Goal: Task Accomplishment & Management: Use online tool/utility

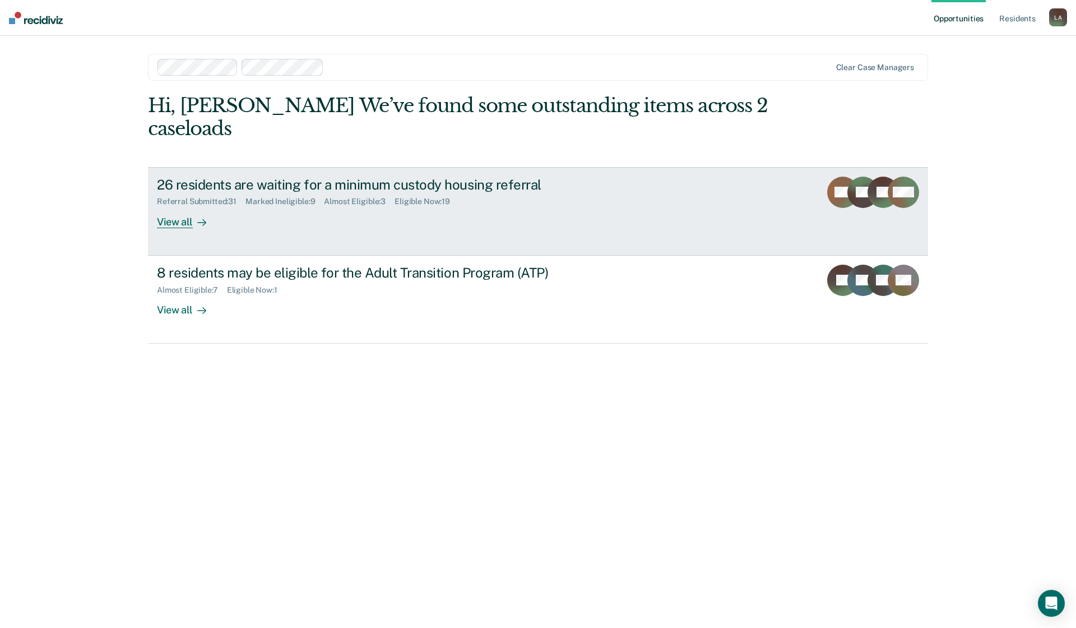
click at [166, 225] on div "View all" at bounding box center [188, 217] width 63 height 22
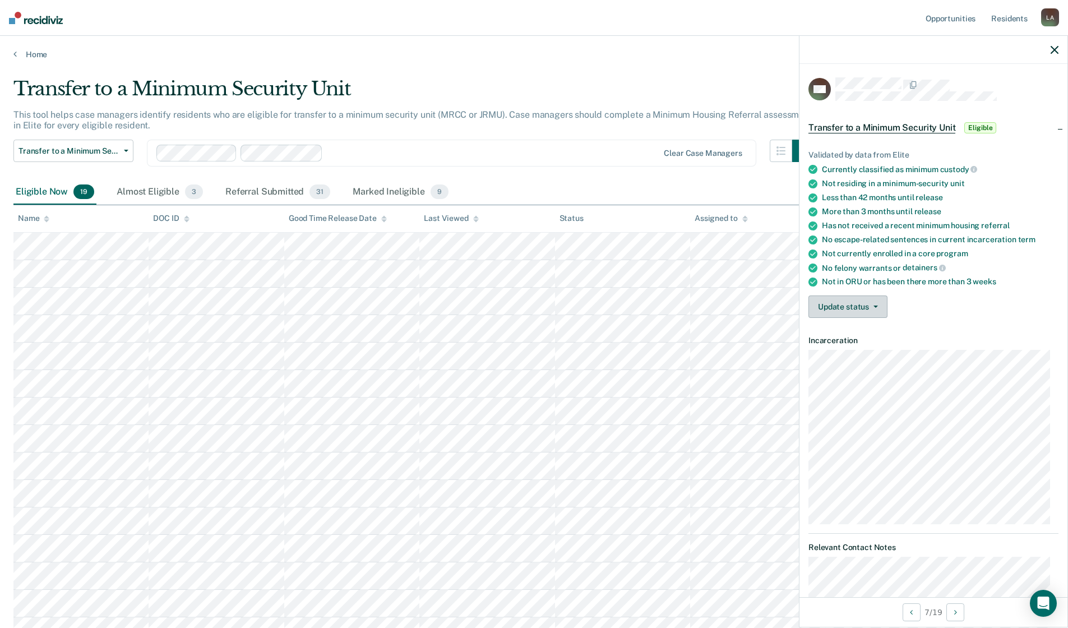
click at [877, 308] on button "Update status" at bounding box center [847, 306] width 79 height 22
click at [851, 331] on button "[PERSON_NAME] Submitted" at bounding box center [868, 334] width 121 height 18
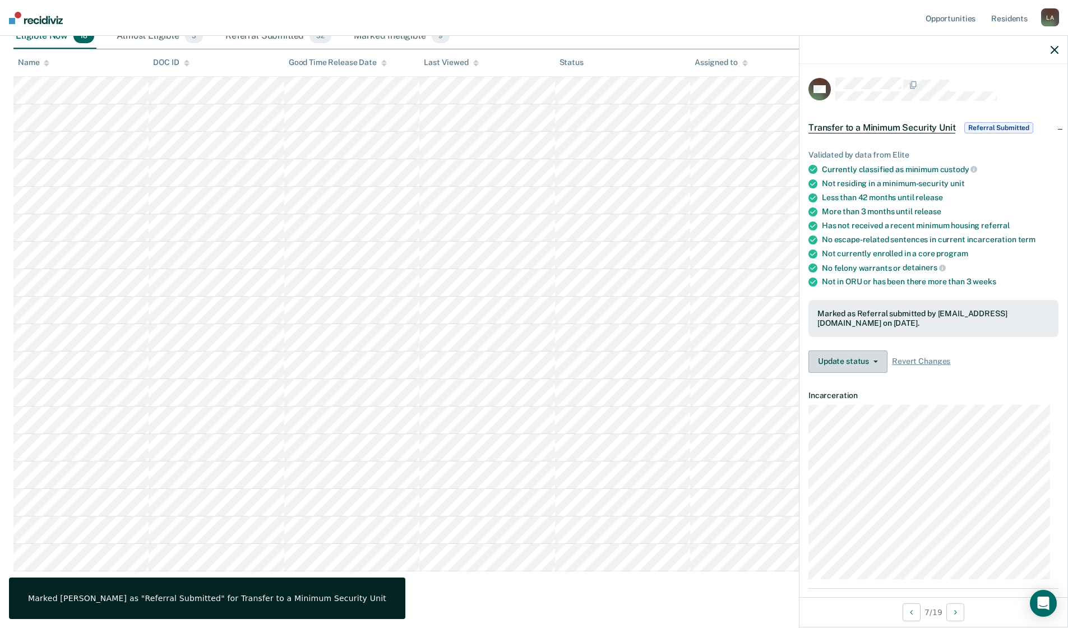
scroll to position [180, 0]
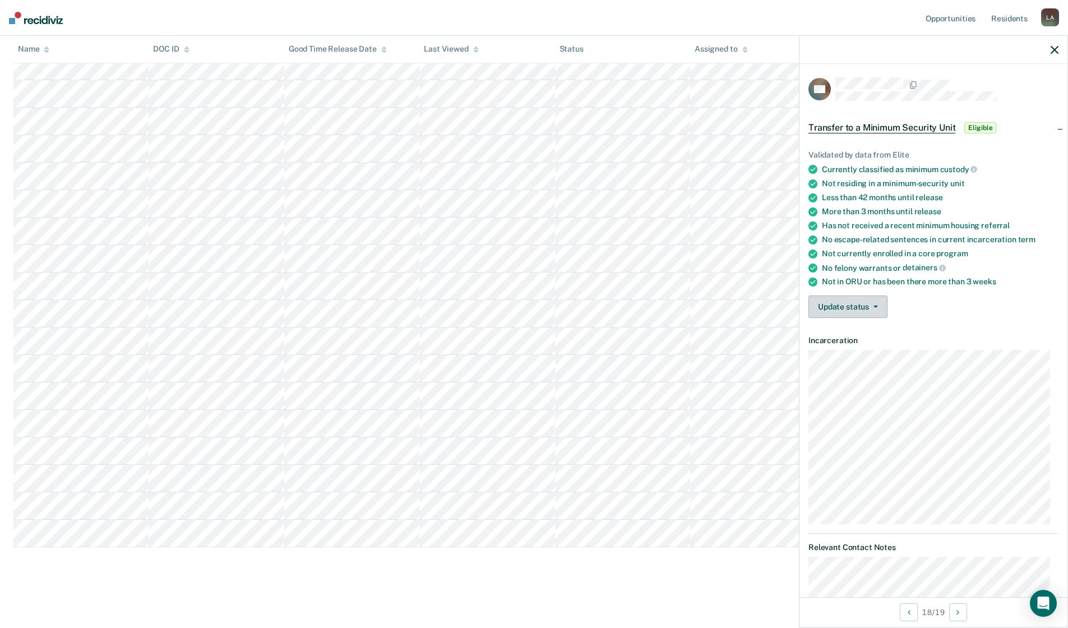
click at [872, 303] on button "Update status" at bounding box center [847, 306] width 79 height 22
click at [859, 328] on button "[PERSON_NAME] Submitted" at bounding box center [868, 334] width 121 height 18
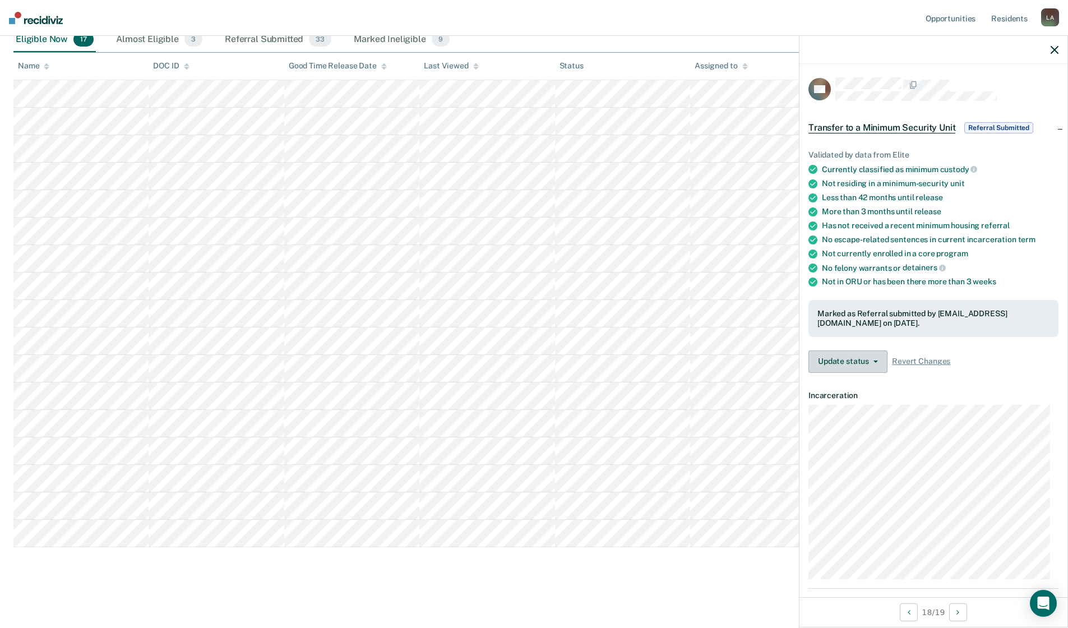
scroll to position [152, 0]
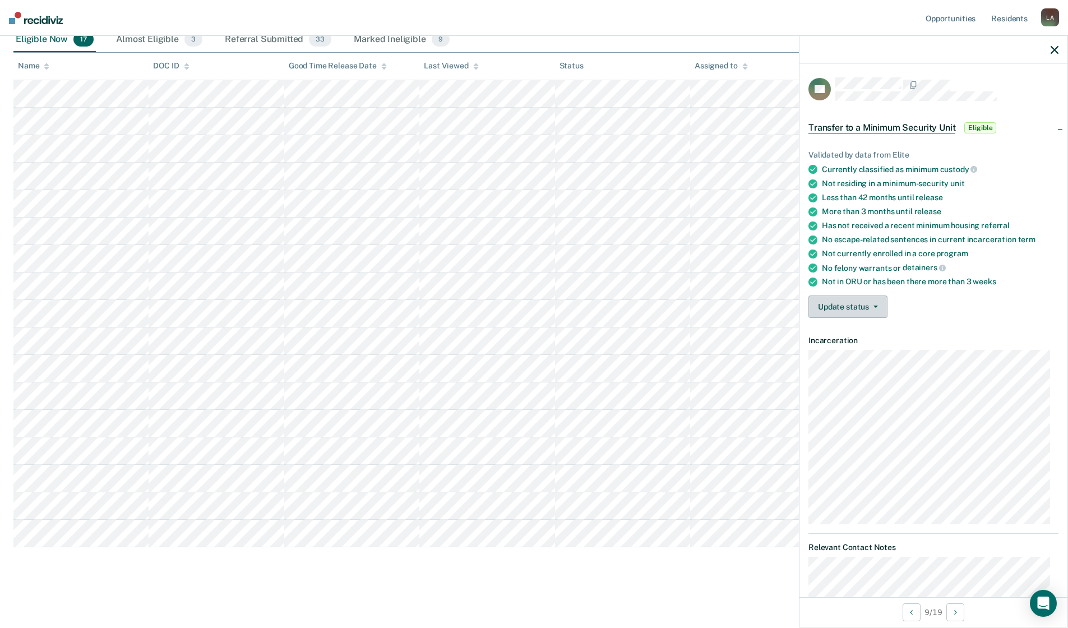
click at [876, 306] on icon "button" at bounding box center [875, 306] width 4 height 2
click at [860, 329] on button "[PERSON_NAME] Submitted" at bounding box center [868, 334] width 121 height 18
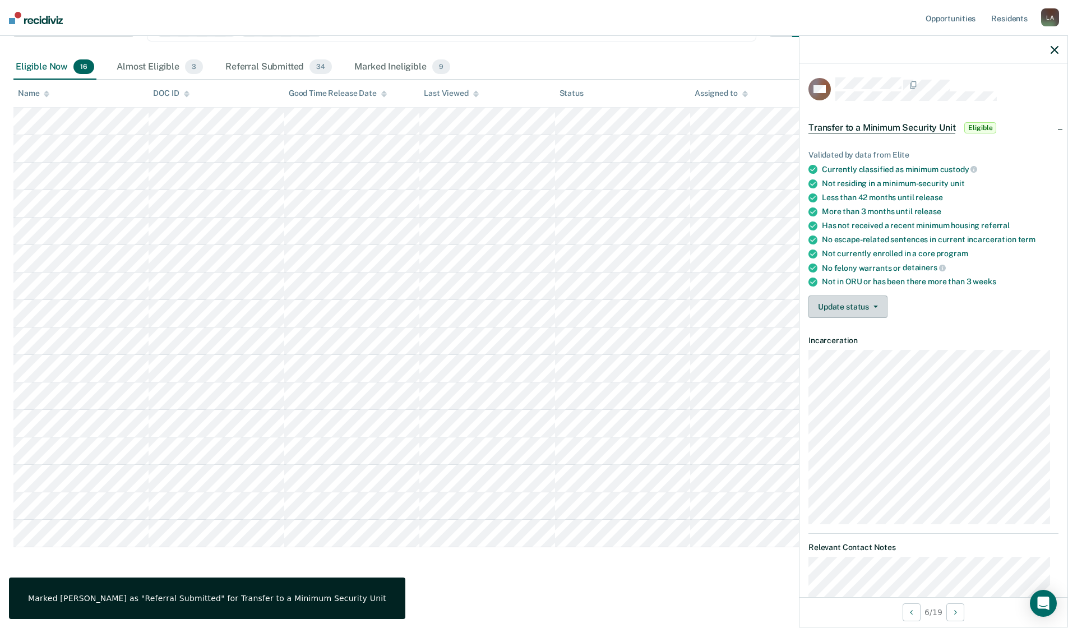
click at [873, 305] on icon "button" at bounding box center [875, 306] width 4 height 2
click at [847, 330] on button "[PERSON_NAME] Submitted" at bounding box center [868, 334] width 121 height 18
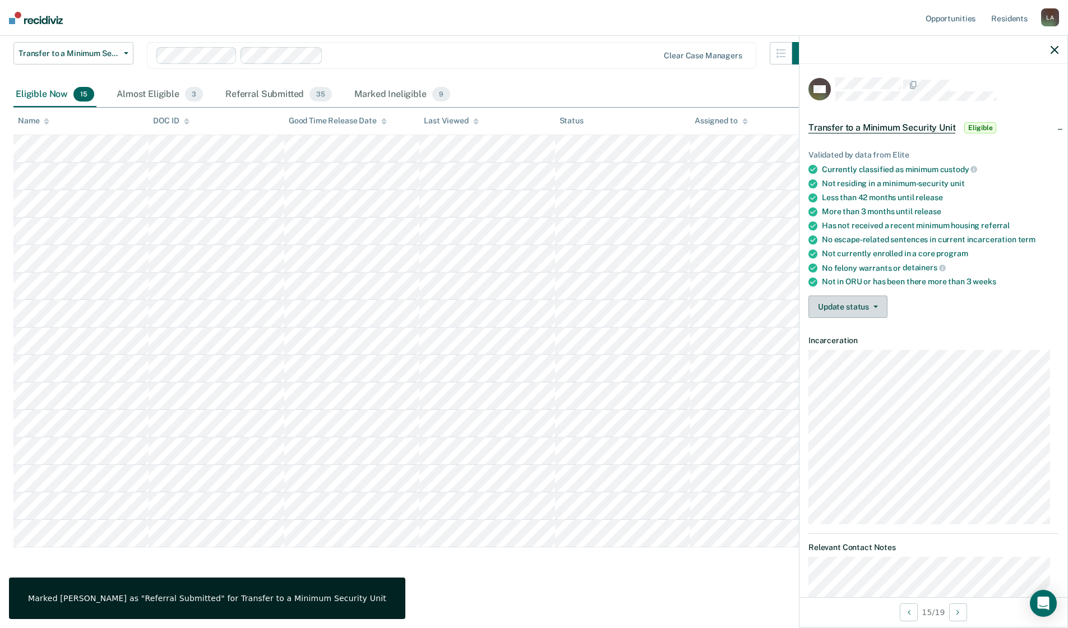
click at [878, 307] on button "Update status" at bounding box center [847, 306] width 79 height 22
click at [848, 333] on button "[PERSON_NAME] Submitted" at bounding box center [868, 334] width 121 height 18
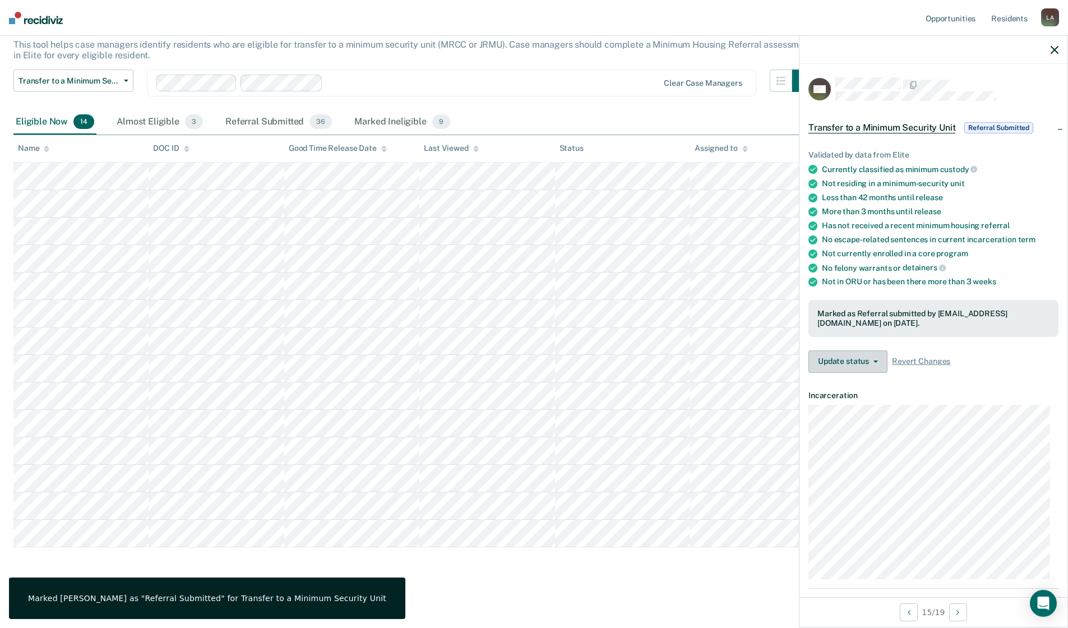
scroll to position [70, 0]
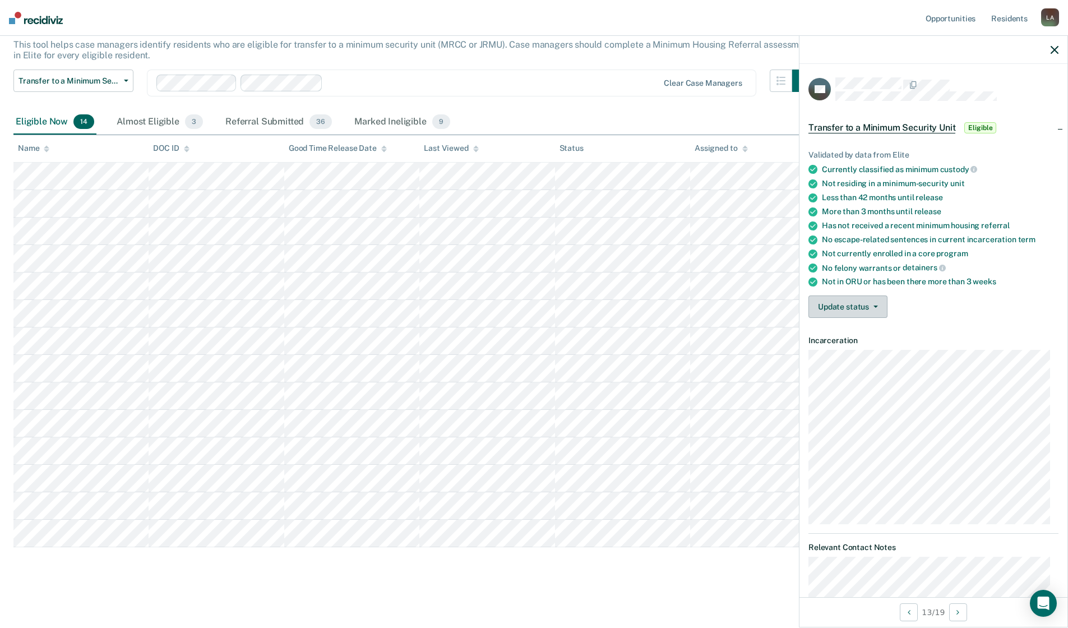
click at [878, 309] on button "Update status" at bounding box center [847, 306] width 79 height 22
click at [867, 332] on button "[PERSON_NAME] Submitted" at bounding box center [868, 334] width 121 height 18
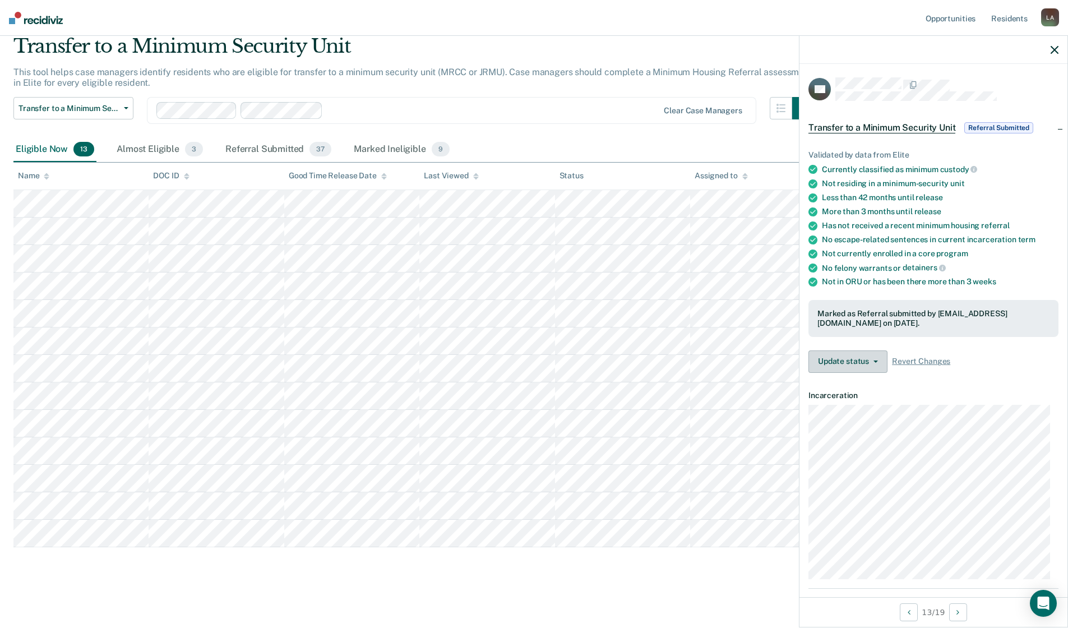
scroll to position [43, 0]
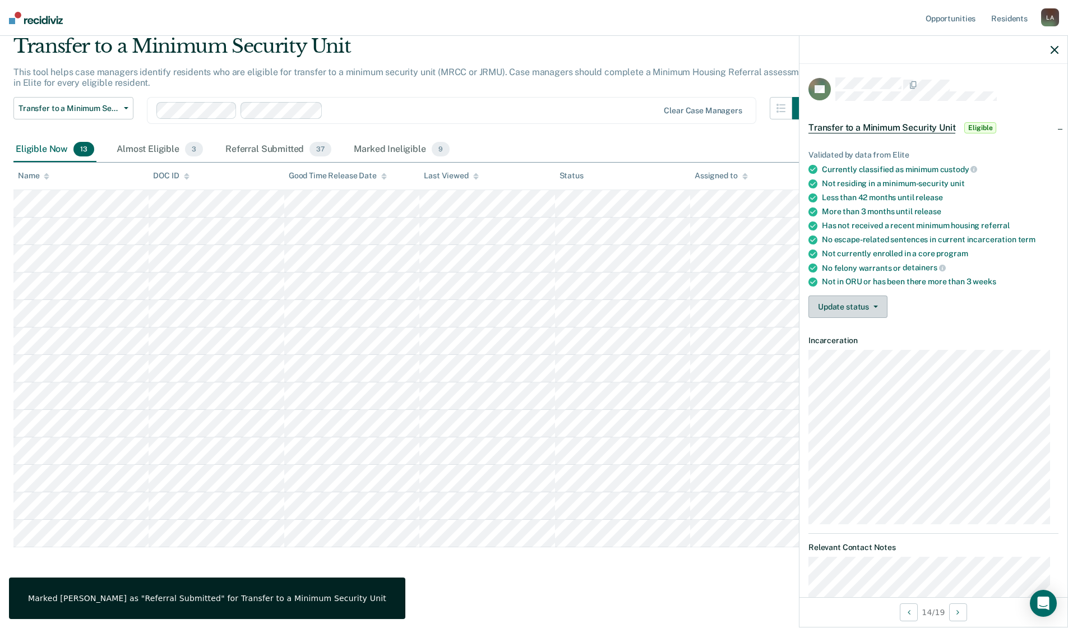
click at [873, 308] on button "Update status" at bounding box center [847, 306] width 79 height 22
click at [856, 328] on button "[PERSON_NAME] Submitted" at bounding box center [868, 334] width 121 height 18
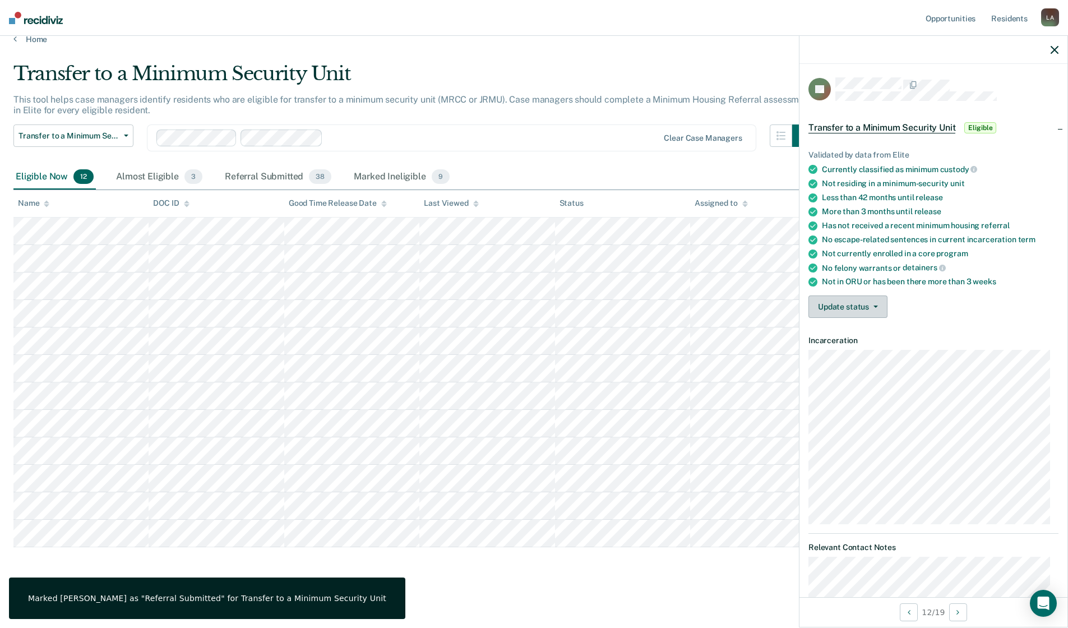
click at [875, 306] on icon "button" at bounding box center [875, 306] width 4 height 2
click at [858, 331] on button "[PERSON_NAME] Submitted" at bounding box center [868, 334] width 121 height 18
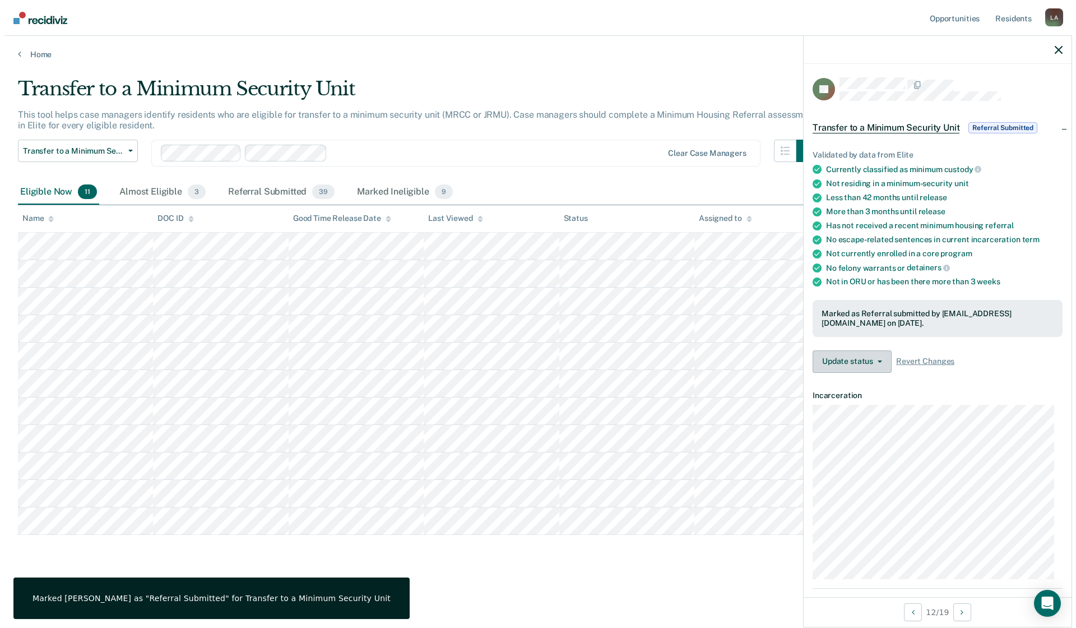
scroll to position [0, 0]
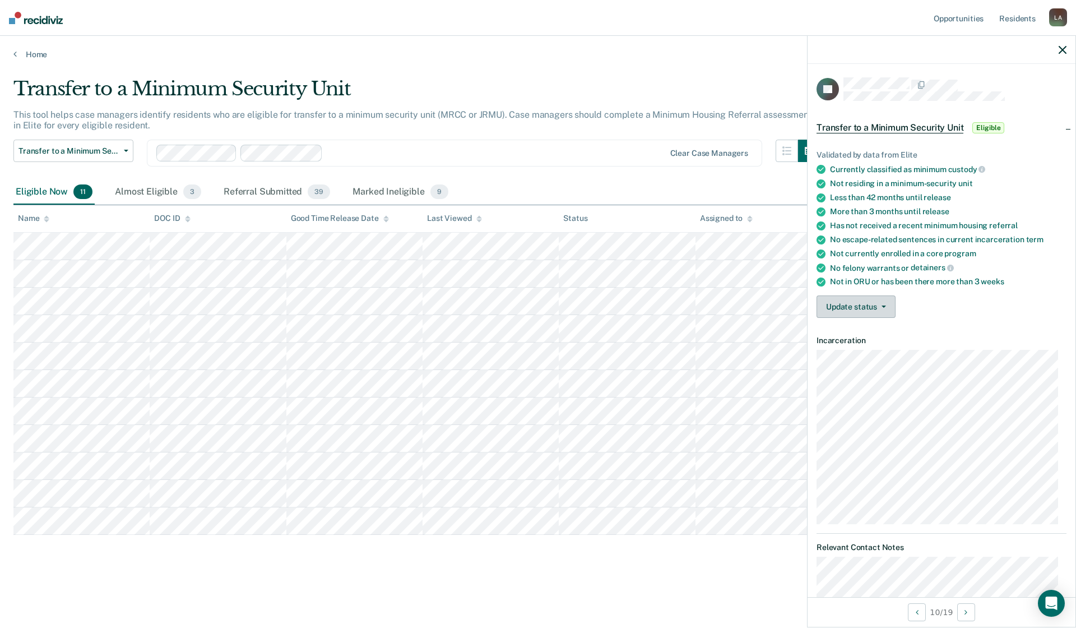
click at [884, 306] on icon "button" at bounding box center [884, 306] width 4 height 2
click at [880, 335] on button "[PERSON_NAME] Submitted" at bounding box center [877, 334] width 121 height 18
click at [878, 302] on button "Update status" at bounding box center [856, 306] width 79 height 22
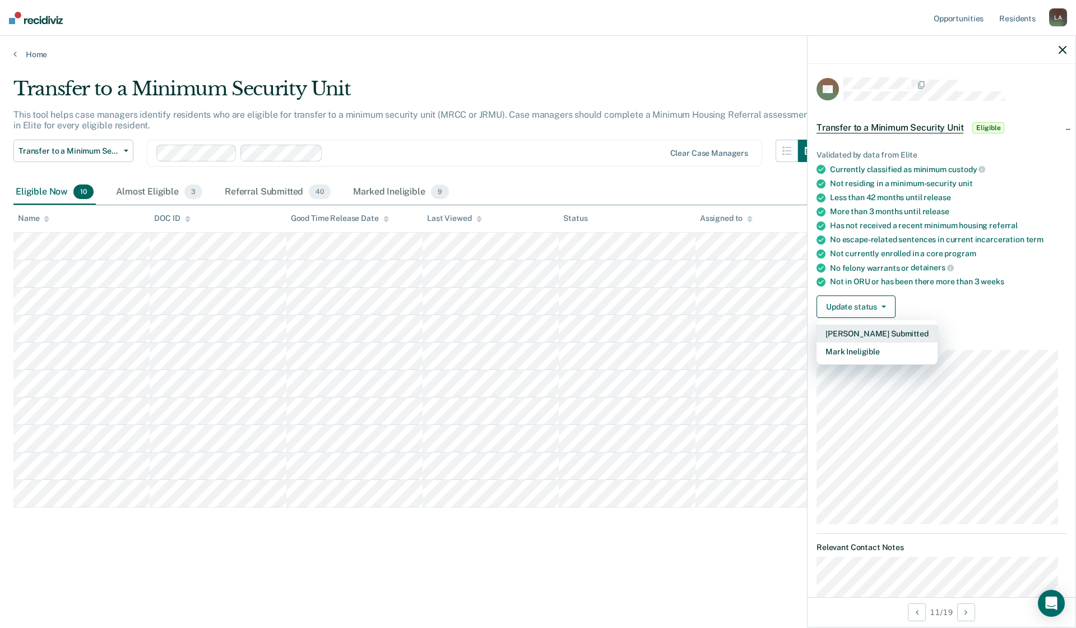
click at [867, 330] on button "[PERSON_NAME] Submitted" at bounding box center [877, 334] width 121 height 18
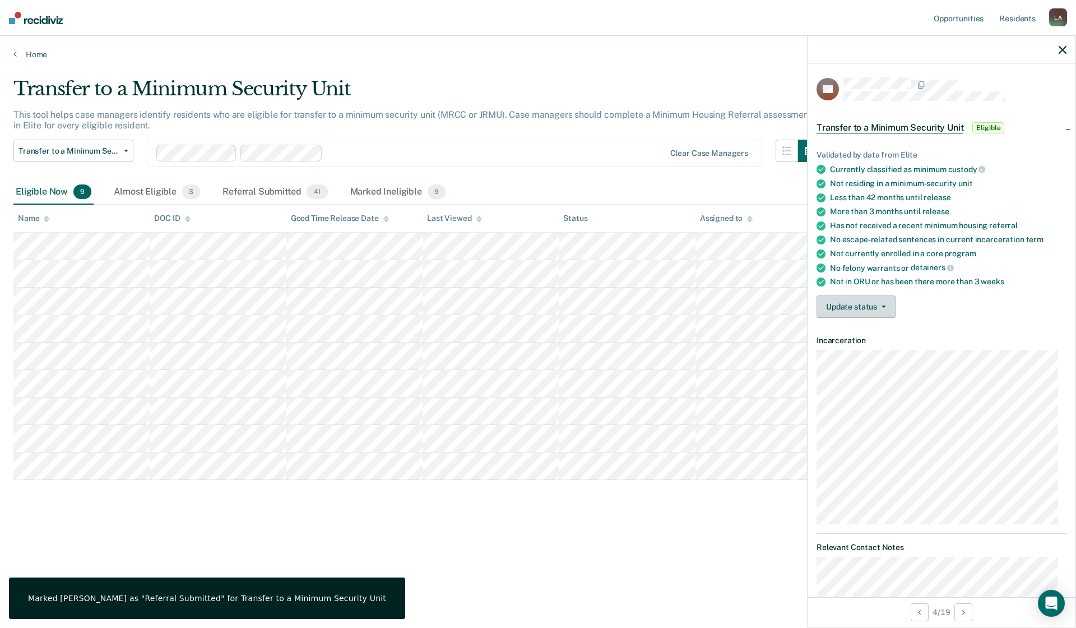
click at [868, 305] on button "Update status" at bounding box center [856, 306] width 79 height 22
click at [860, 335] on button "[PERSON_NAME] Submitted" at bounding box center [877, 334] width 121 height 18
click at [866, 307] on button "Update status" at bounding box center [856, 306] width 79 height 22
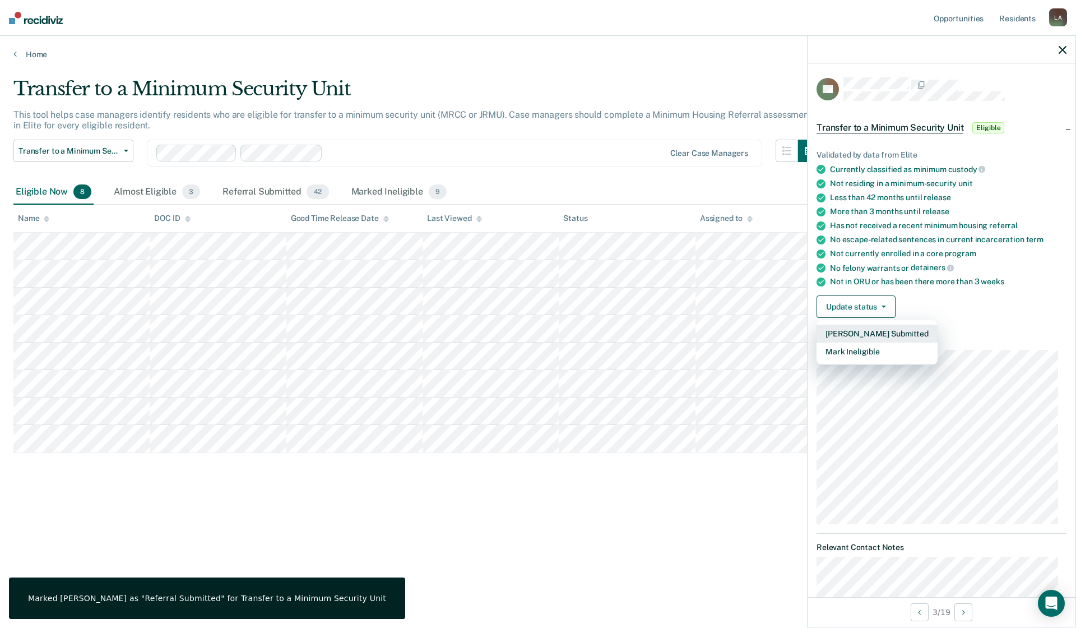
click at [864, 335] on button "[PERSON_NAME] Submitted" at bounding box center [877, 334] width 121 height 18
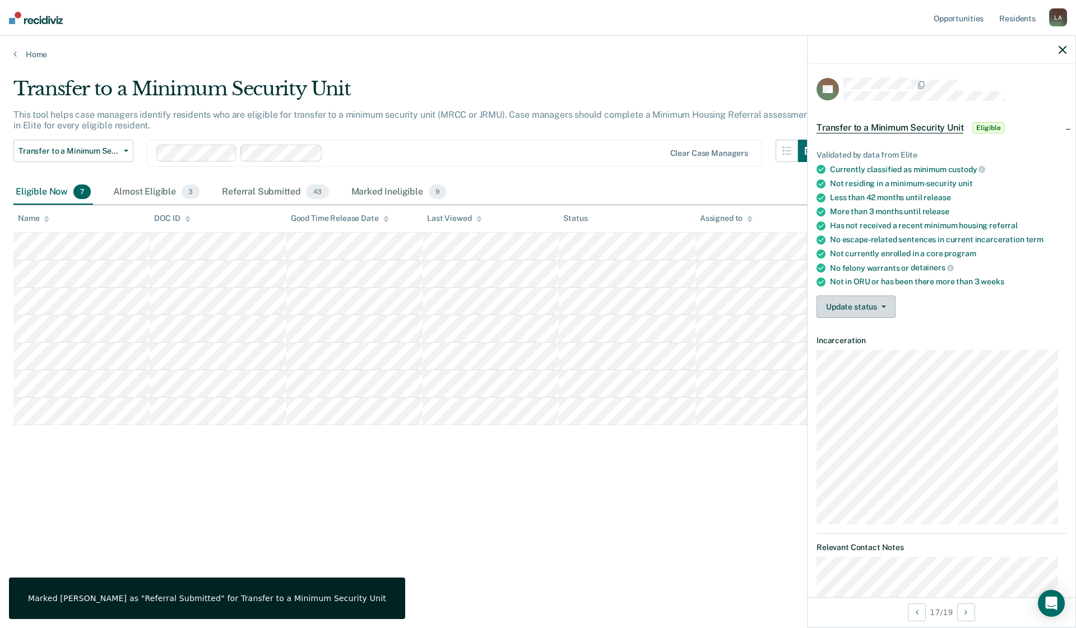
click at [877, 299] on button "Update status" at bounding box center [856, 306] width 79 height 22
click at [865, 333] on button "[PERSON_NAME] Submitted" at bounding box center [877, 334] width 121 height 18
click at [835, 308] on button "Update status" at bounding box center [856, 306] width 79 height 22
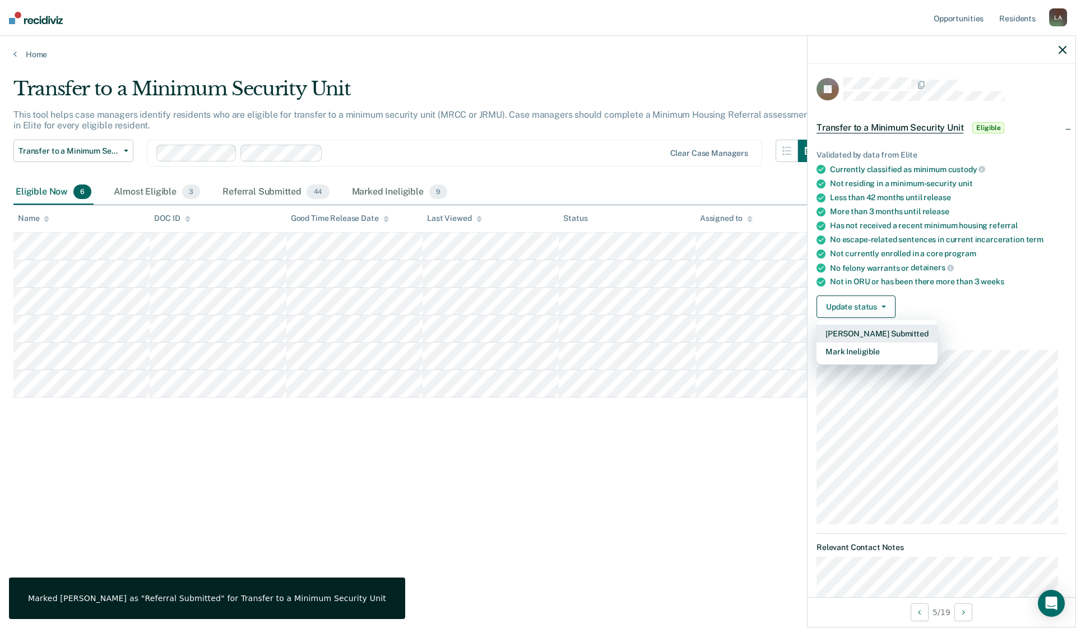
click at [836, 333] on button "[PERSON_NAME] Submitted" at bounding box center [877, 334] width 121 height 18
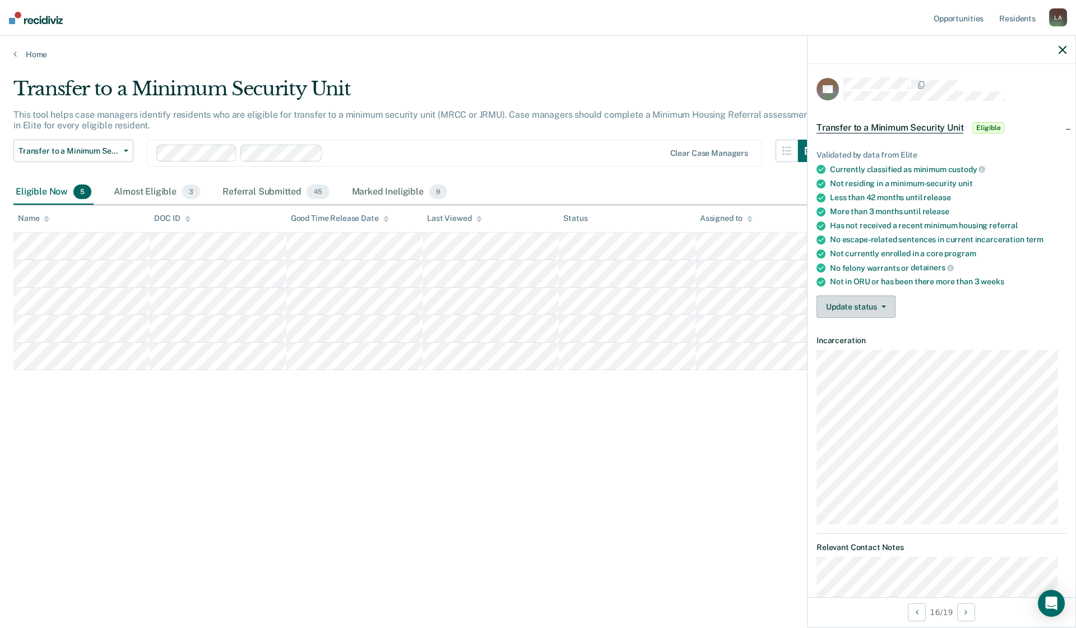
click at [888, 308] on button "Update status" at bounding box center [856, 306] width 79 height 22
click at [860, 352] on button "Mark Ineligible" at bounding box center [877, 351] width 121 height 18
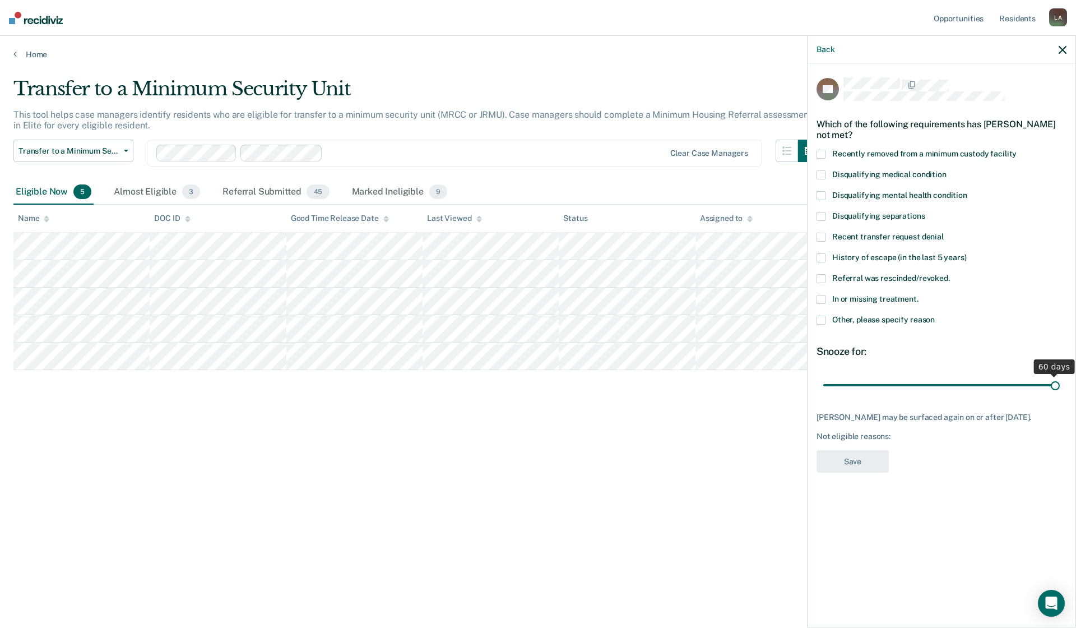
drag, startPoint x: 939, startPoint y: 385, endPoint x: 1073, endPoint y: 394, distance: 134.3
type input "60"
click at [1060, 394] on input "range" at bounding box center [941, 385] width 237 height 20
click at [822, 323] on span at bounding box center [821, 320] width 9 height 9
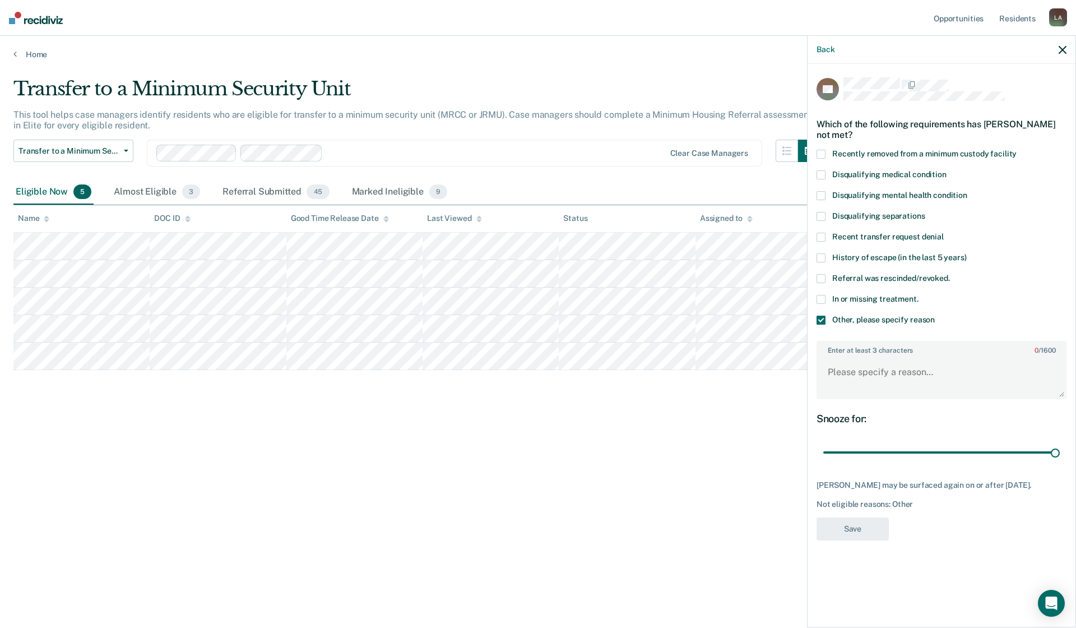
click at [824, 348] on label "Enter at least 3 characters 0 / 1600" at bounding box center [942, 348] width 248 height 12
click at [824, 356] on textarea "Enter at least 3 characters 0 / 1600" at bounding box center [942, 376] width 248 height 41
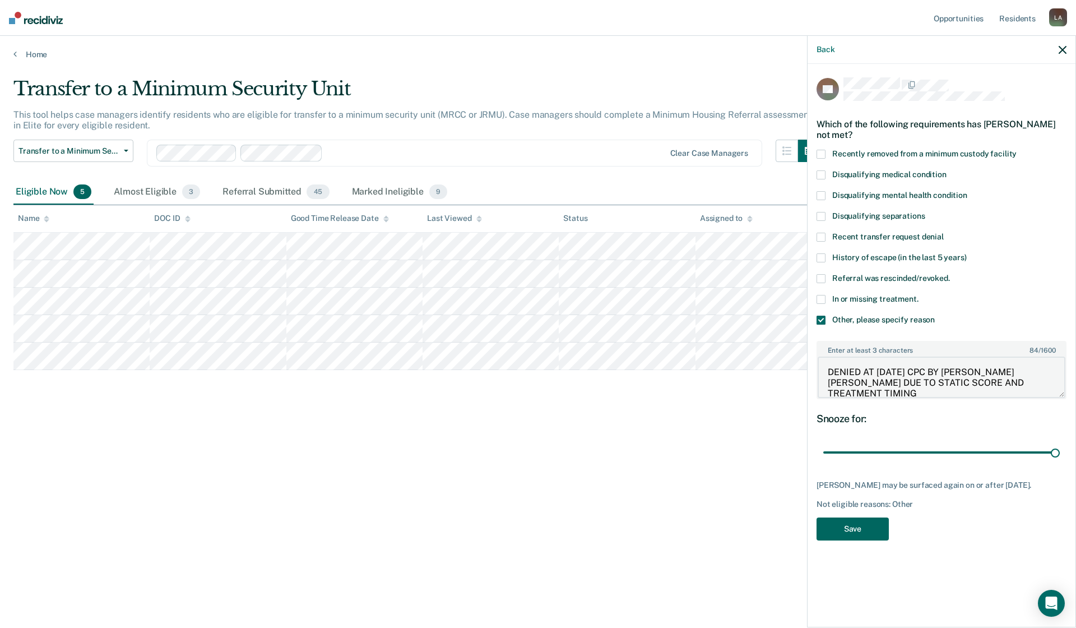
type textarea "DENIED AT [DATE] CPC BY [PERSON_NAME] [PERSON_NAME] DUE TO STATIC SCORE AND TRE…"
click at [869, 527] on button "Save" at bounding box center [853, 528] width 72 height 23
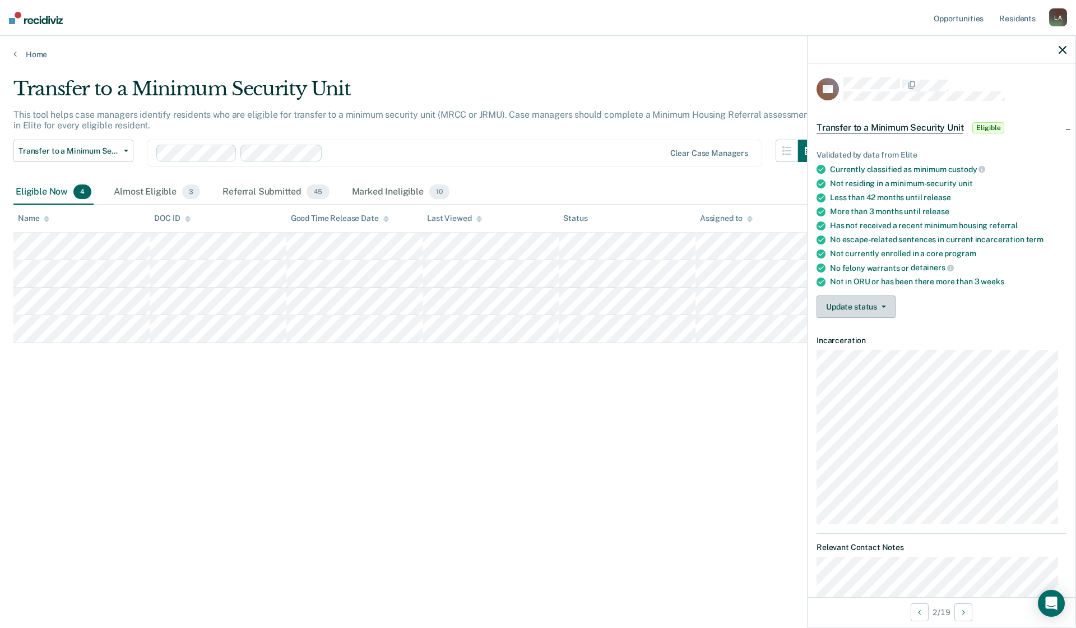
click at [836, 300] on button "Update status" at bounding box center [856, 306] width 79 height 22
click at [856, 331] on button "[PERSON_NAME] Submitted" at bounding box center [877, 334] width 121 height 18
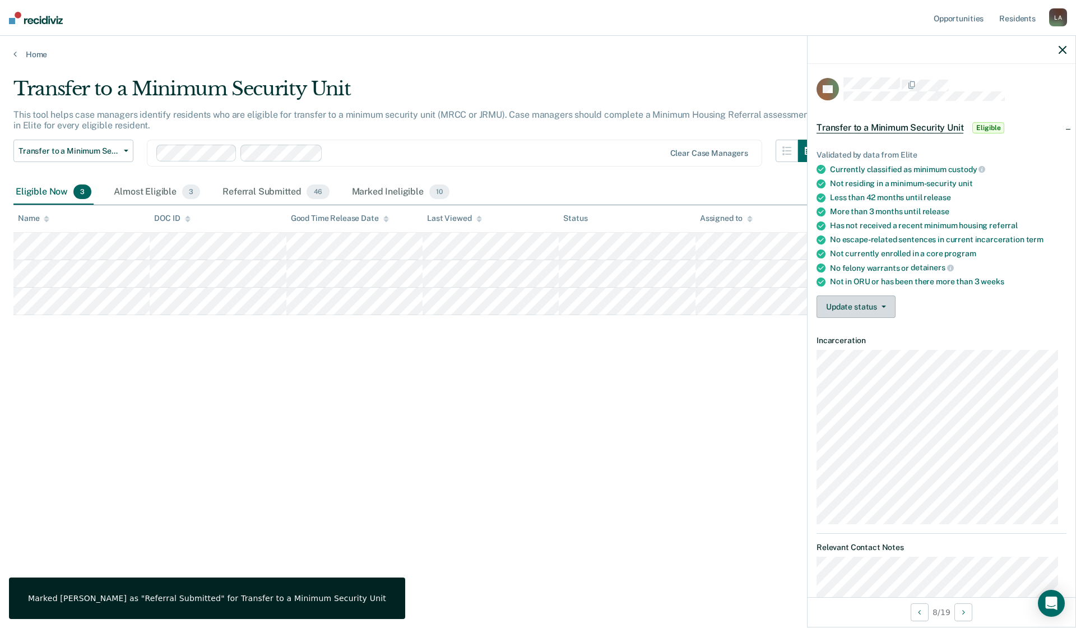
click at [864, 304] on button "Update status" at bounding box center [856, 306] width 79 height 22
click at [866, 330] on button "[PERSON_NAME] Submitted" at bounding box center [877, 334] width 121 height 18
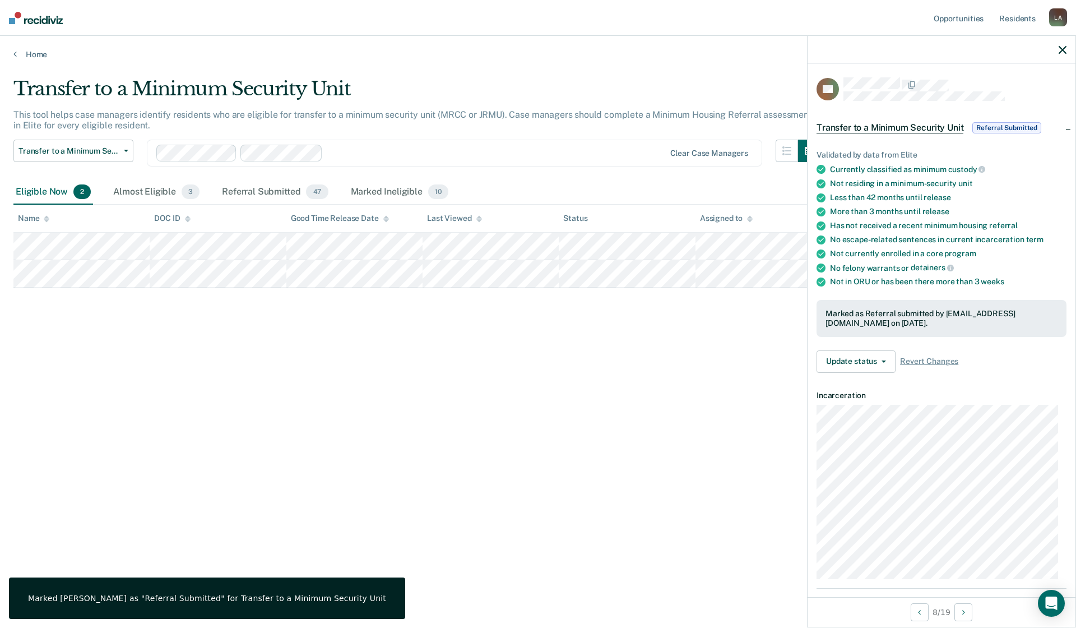
click at [288, 427] on div "Transfer to a Minimum Security Unit This tool helps case managers identify resi…" at bounding box center [537, 310] width 1049 height 466
